Goal: Task Accomplishment & Management: Complete application form

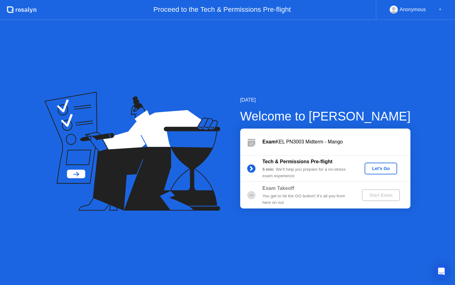
click at [382, 170] on div "Let's Go" at bounding box center [381, 168] width 28 height 5
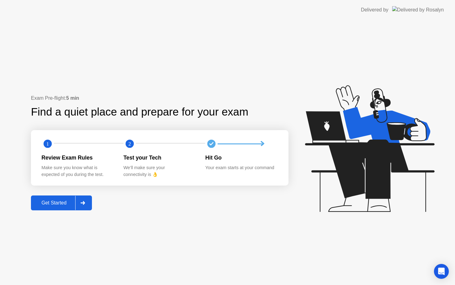
click at [56, 205] on div "Get Started" at bounding box center [54, 203] width 42 height 6
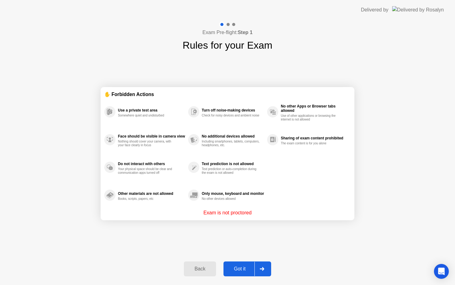
click at [241, 269] on div "Got it" at bounding box center [240, 269] width 29 height 6
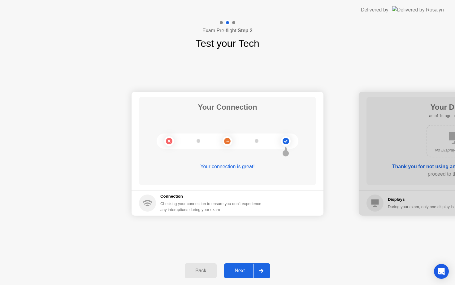
click at [241, 274] on div "Next" at bounding box center [240, 271] width 28 height 6
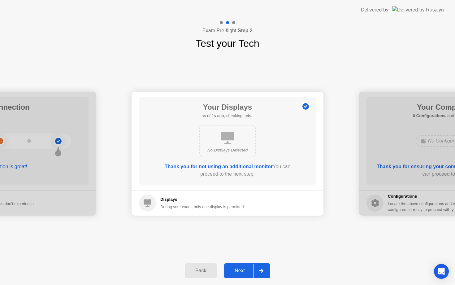
click at [241, 274] on div "Next" at bounding box center [240, 271] width 28 height 6
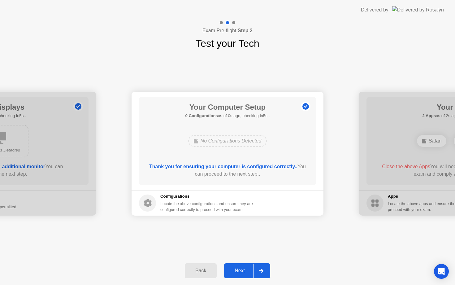
click at [241, 274] on div "Next" at bounding box center [240, 271] width 28 height 6
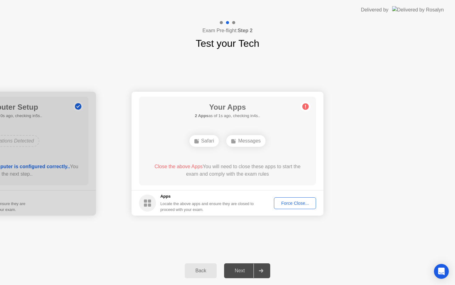
click at [284, 203] on div "Force Close..." at bounding box center [295, 203] width 38 height 5
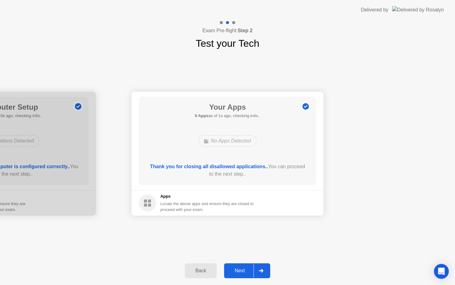
click at [240, 268] on div "Next" at bounding box center [240, 271] width 28 height 6
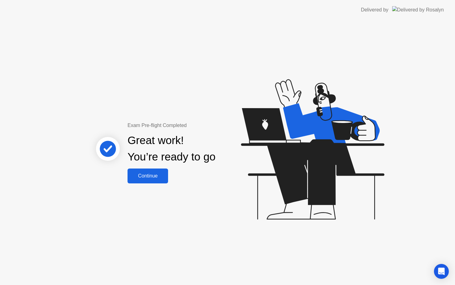
click at [138, 176] on div "Continue" at bounding box center [148, 176] width 37 height 6
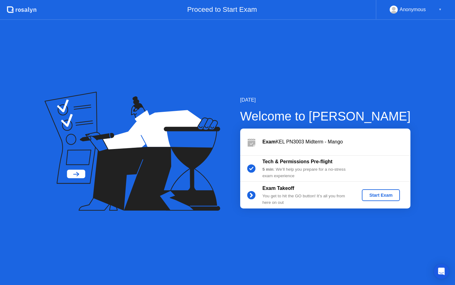
click at [367, 194] on div "Start Exam" at bounding box center [381, 195] width 33 height 5
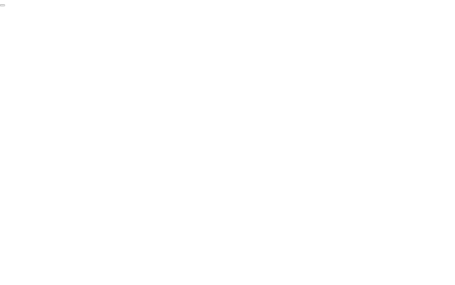
click div "End Proctoring Session"
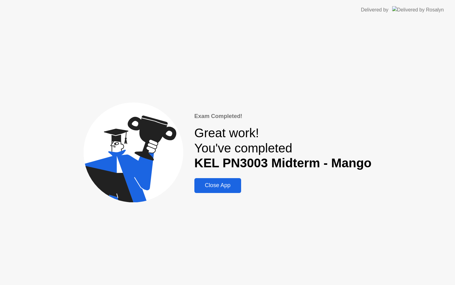
drag, startPoint x: 237, startPoint y: 192, endPoint x: 191, endPoint y: 55, distance: 144.1
click at [227, 182] on button "Close App" at bounding box center [218, 185] width 47 height 15
